Goal: Navigation & Orientation: Find specific page/section

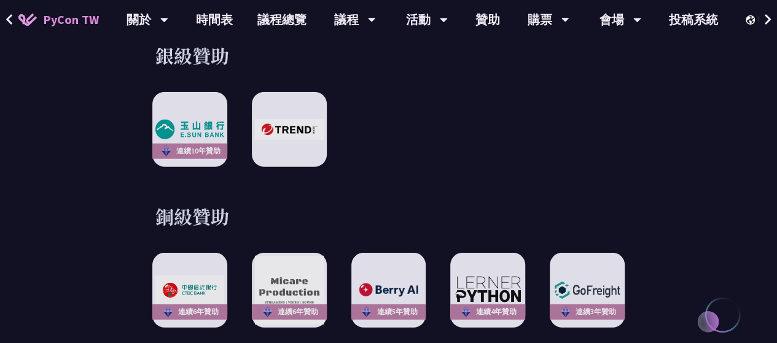
scroll to position [1289, 0]
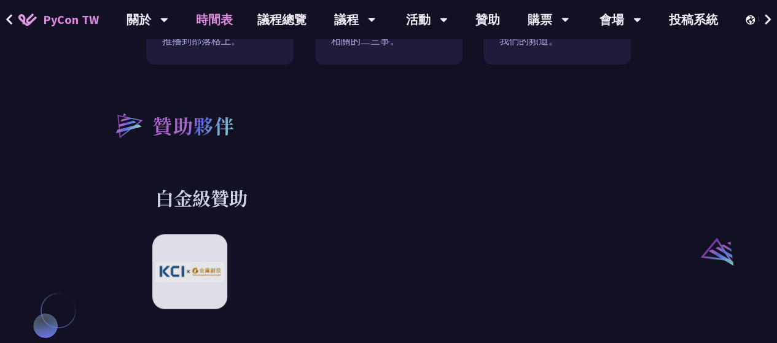
click at [220, 24] on link "時間表" at bounding box center [214, 19] width 61 height 39
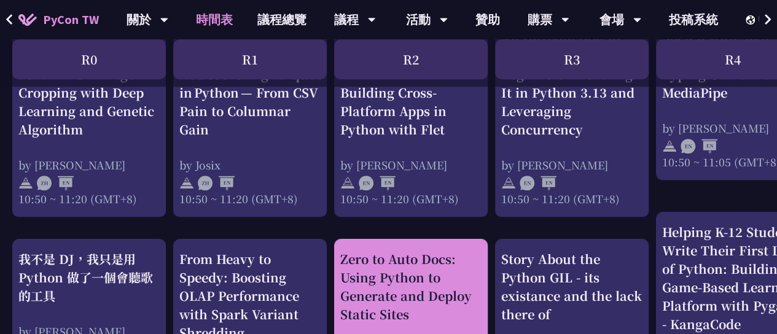
scroll to position [737, 0]
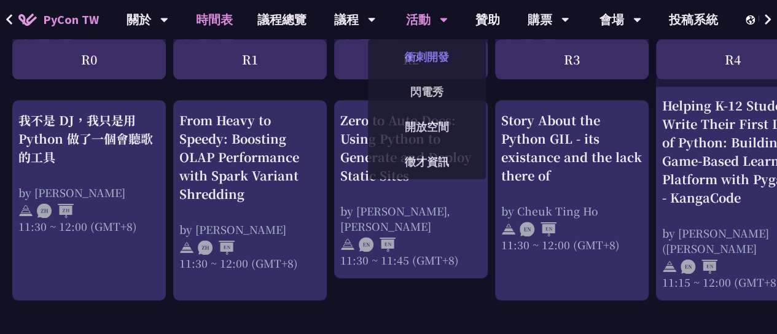
click at [432, 53] on link "衝刺開發" at bounding box center [427, 56] width 118 height 29
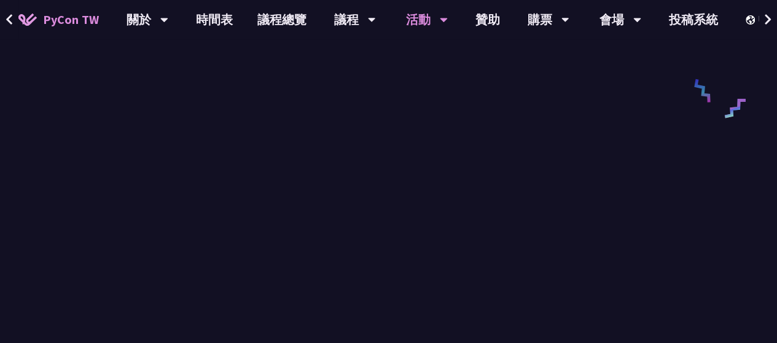
scroll to position [614, 0]
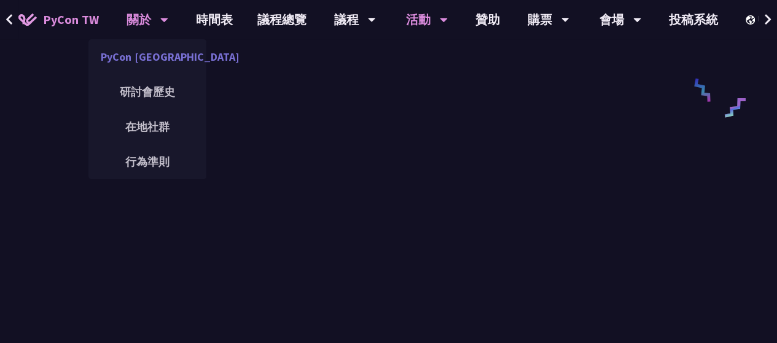
click at [146, 56] on link "PyCon [GEOGRAPHIC_DATA]" at bounding box center [147, 56] width 118 height 29
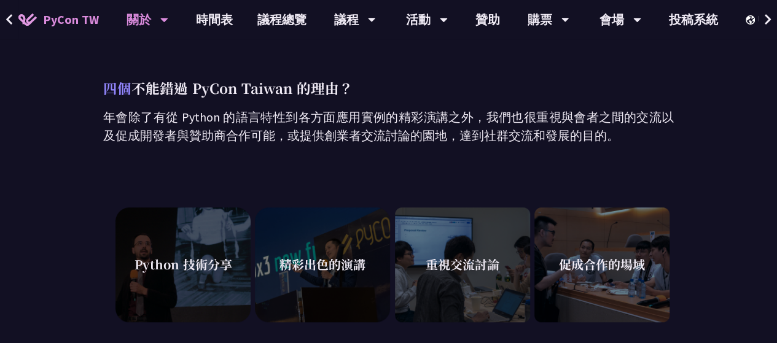
scroll to position [243, 0]
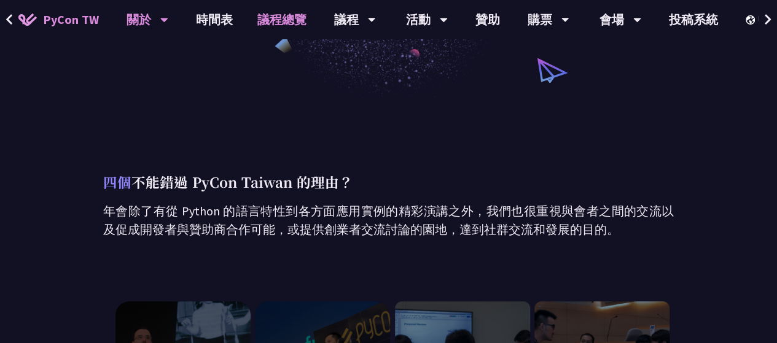
scroll to position [614, 0]
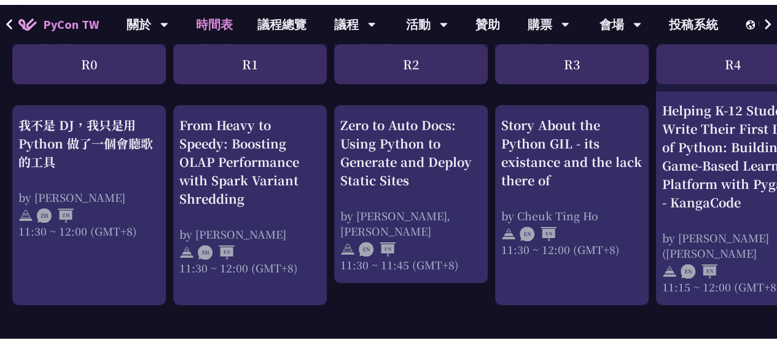
scroll to position [1289, 0]
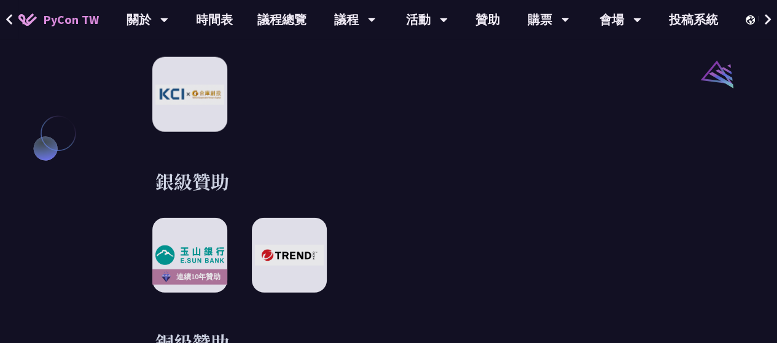
scroll to position [1473, 0]
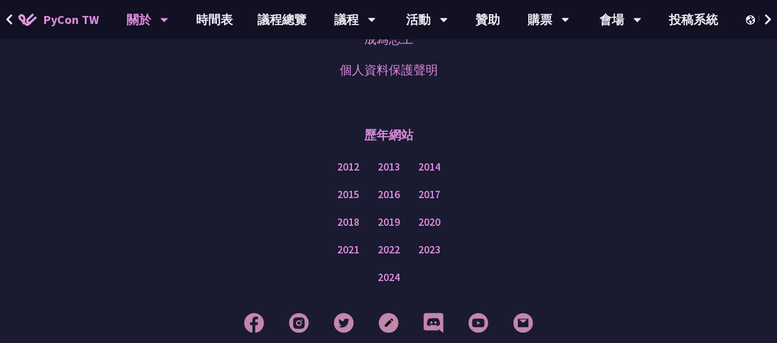
scroll to position [1105, 0]
